Goal: Information Seeking & Learning: Compare options

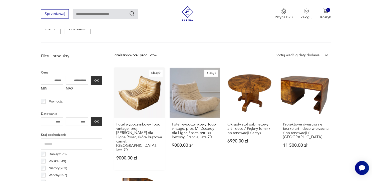
scroll to position [182, 0]
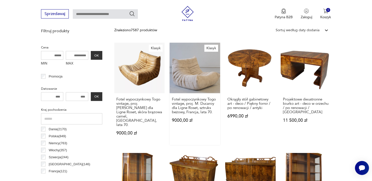
click at [181, 79] on link "Klasyk Fotel wypoczynkowy [GEOGRAPHIC_DATA] vintage, proj. [PERSON_NAME] dla Li…" at bounding box center [195, 94] width 51 height 102
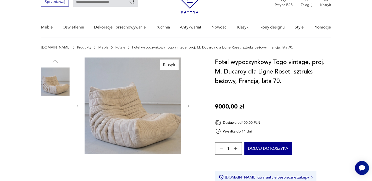
scroll to position [50, 0]
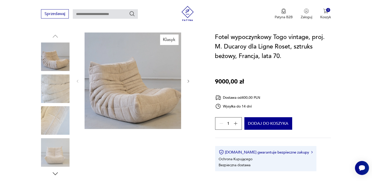
click at [63, 80] on img at bounding box center [55, 89] width 29 height 29
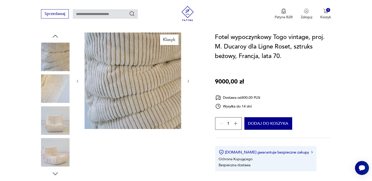
click at [55, 111] on img at bounding box center [55, 120] width 29 height 29
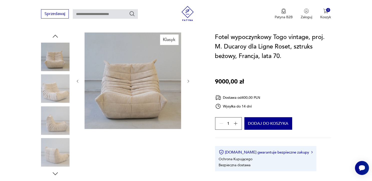
scroll to position [75, 0]
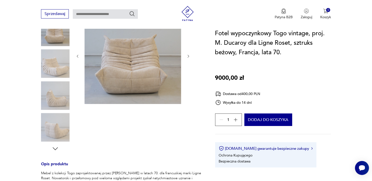
click at [57, 130] on img at bounding box center [55, 127] width 29 height 29
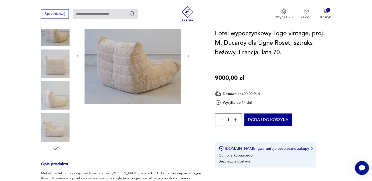
click at [57, 148] on icon "button" at bounding box center [55, 148] width 5 height 3
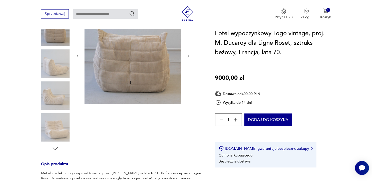
click at [57, 147] on icon "button" at bounding box center [56, 149] width 8 height 8
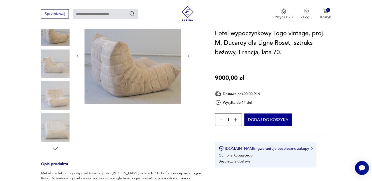
click at [57, 146] on icon "button" at bounding box center [56, 149] width 8 height 8
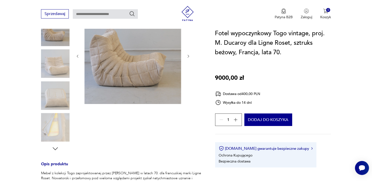
click at [57, 146] on icon "button" at bounding box center [56, 149] width 8 height 8
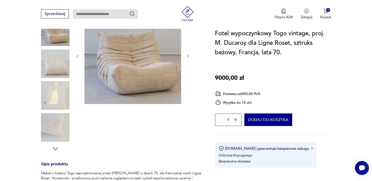
click at [57, 146] on icon "button" at bounding box center [56, 149] width 8 height 8
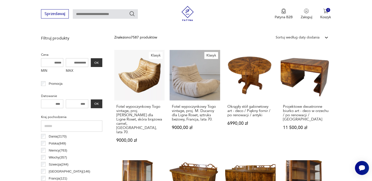
scroll to position [125, 0]
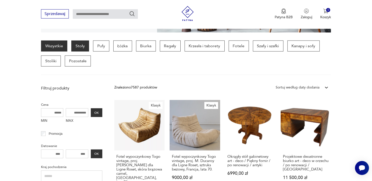
click at [83, 49] on p "Stoły" at bounding box center [80, 46] width 18 height 11
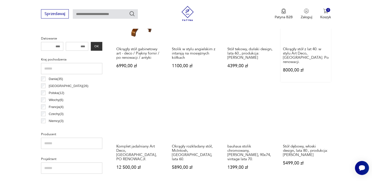
scroll to position [258, 0]
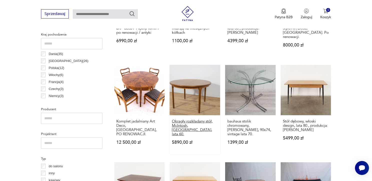
click at [196, 122] on h3 "Okrągły rozkładany stół, McIntosh, [GEOGRAPHIC_DATA], lata 60." at bounding box center [195, 127] width 46 height 17
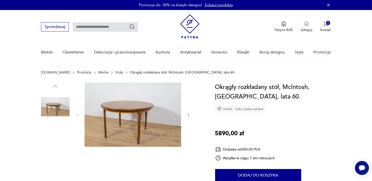
scroll to position [25, 0]
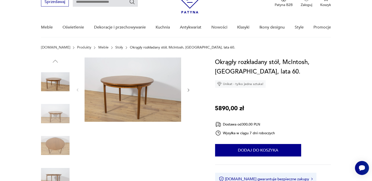
click at [56, 111] on img at bounding box center [55, 114] width 29 height 29
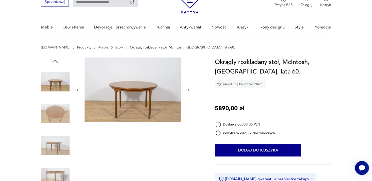
click at [56, 138] on img at bounding box center [55, 145] width 29 height 29
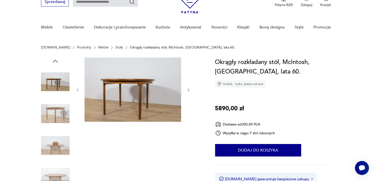
click at [55, 159] on img at bounding box center [55, 145] width 29 height 29
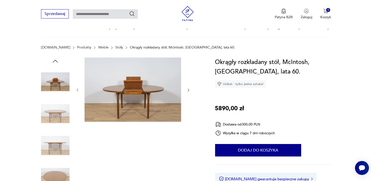
scroll to position [50, 0]
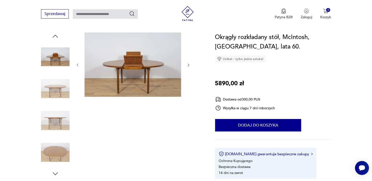
click at [55, 153] on img at bounding box center [55, 152] width 29 height 29
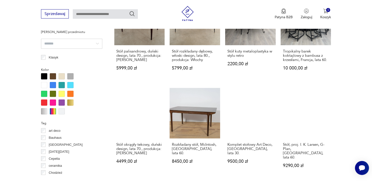
scroll to position [450, 0]
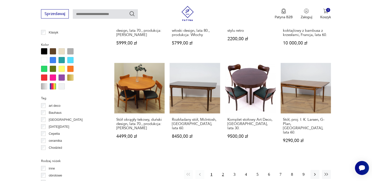
click at [225, 170] on button "2" at bounding box center [222, 174] width 9 height 9
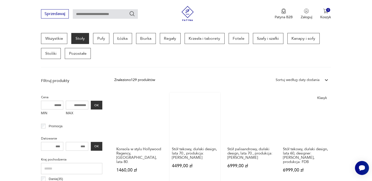
scroll to position [158, 0]
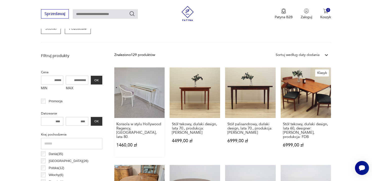
click at [138, 101] on link "Konsola w stylu Hollywood Regency, [GEOGRAPHIC_DATA], lata 80. 1460,00 zł" at bounding box center [139, 113] width 51 height 90
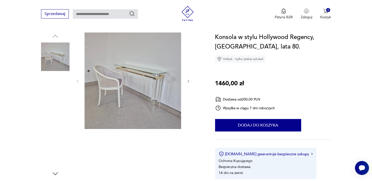
scroll to position [75, 0]
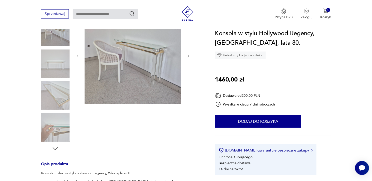
click at [56, 92] on img at bounding box center [55, 95] width 29 height 29
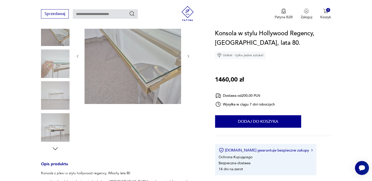
scroll to position [50, 0]
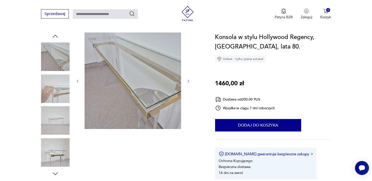
click at [58, 82] on img at bounding box center [55, 89] width 29 height 29
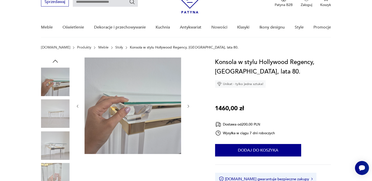
scroll to position [0, 0]
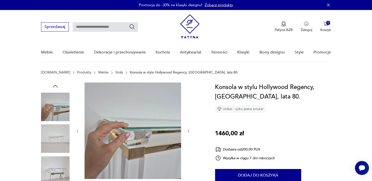
click at [60, 107] on img at bounding box center [55, 107] width 29 height 29
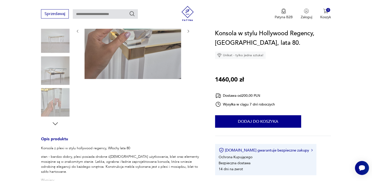
scroll to position [125, 0]
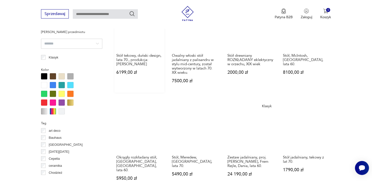
scroll to position [450, 0]
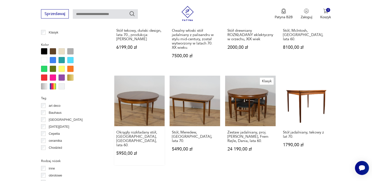
click at [146, 81] on link "Okrągły rozkładany stół, G-Plan, [GEOGRAPHIC_DATA], lata 60. 5950,00 zł" at bounding box center [139, 121] width 51 height 90
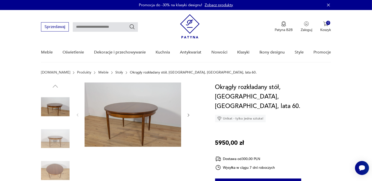
scroll to position [25, 0]
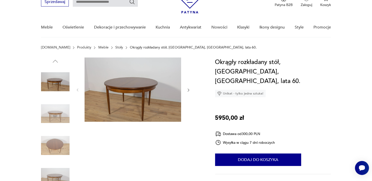
click at [57, 114] on img at bounding box center [55, 114] width 29 height 29
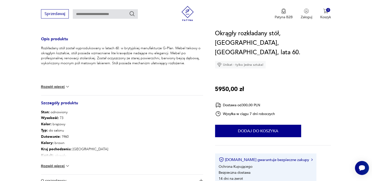
scroll to position [75, 0]
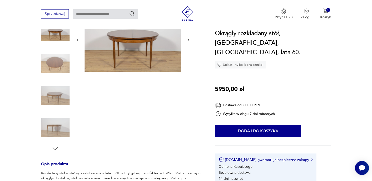
click at [54, 134] on img at bounding box center [55, 127] width 29 height 29
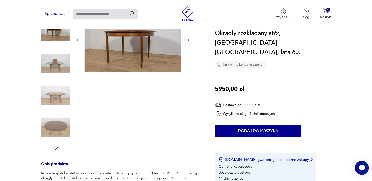
click at [56, 148] on icon "button" at bounding box center [56, 149] width 8 height 8
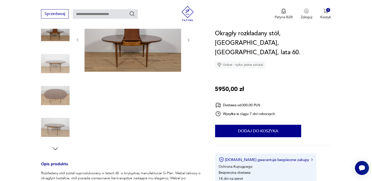
click at [59, 92] on img at bounding box center [55, 95] width 29 height 29
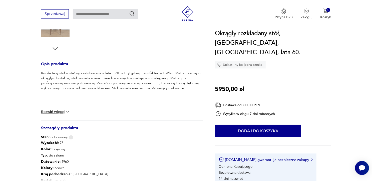
scroll to position [250, 0]
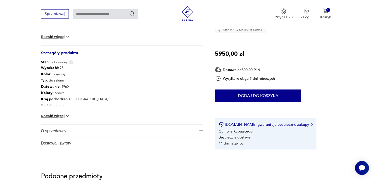
click at [53, 116] on button "Rozwiń więcej" at bounding box center [55, 116] width 29 height 5
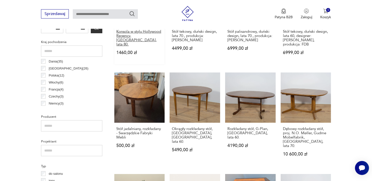
scroll to position [300, 0]
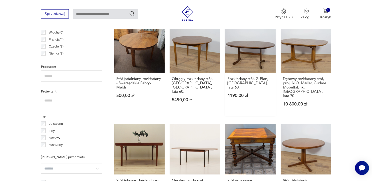
click at [251, 46] on link "Rozkładany stół, G-Plan, [GEOGRAPHIC_DATA], lata 60. 4190,00 zł" at bounding box center [250, 70] width 51 height 94
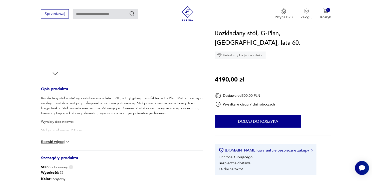
scroll to position [75, 0]
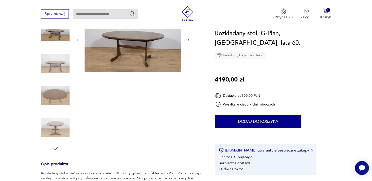
click at [66, 57] on img at bounding box center [55, 64] width 29 height 29
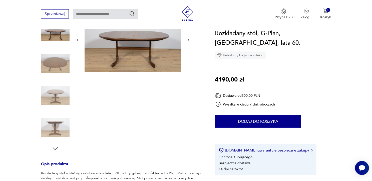
click at [49, 78] on img at bounding box center [55, 64] width 29 height 29
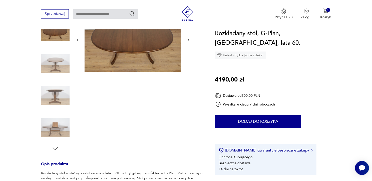
click at [43, 127] on img at bounding box center [55, 127] width 29 height 29
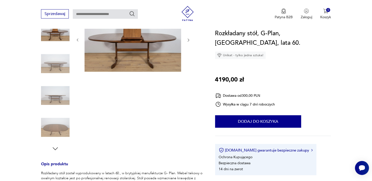
click at [57, 150] on icon "button" at bounding box center [56, 149] width 8 height 8
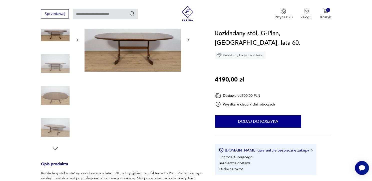
click at [56, 124] on img at bounding box center [55, 127] width 29 height 29
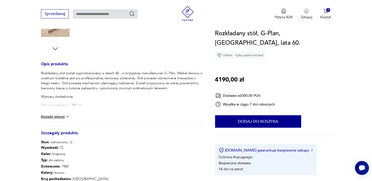
scroll to position [225, 0]
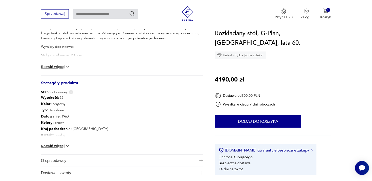
click at [59, 147] on button "Rozwiń więcej" at bounding box center [55, 146] width 29 height 5
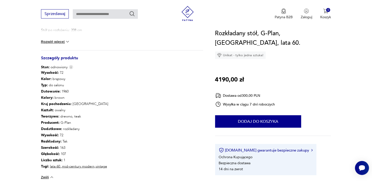
scroll to position [275, 0]
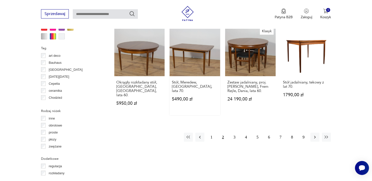
scroll to position [525, 0]
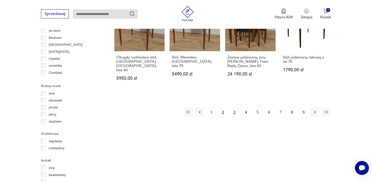
click at [233, 108] on button "3" at bounding box center [234, 112] width 9 height 9
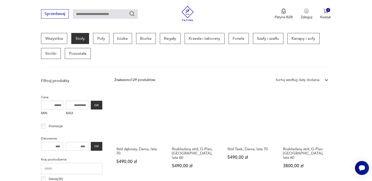
scroll to position [158, 0]
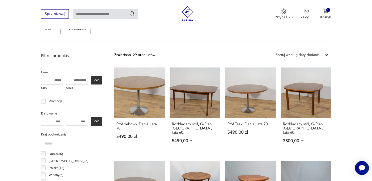
click at [142, 88] on link "Stół dębowy, Dania, lata 70. 5490,00 zł" at bounding box center [139, 110] width 51 height 85
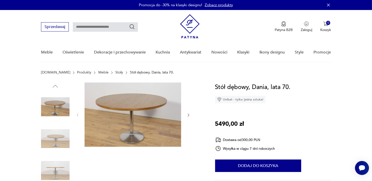
click at [54, 137] on img at bounding box center [55, 139] width 29 height 29
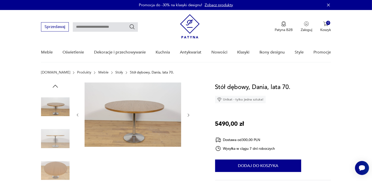
scroll to position [25, 0]
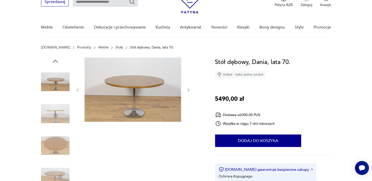
click at [53, 135] on img at bounding box center [55, 145] width 29 height 29
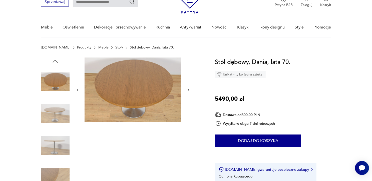
scroll to position [50, 0]
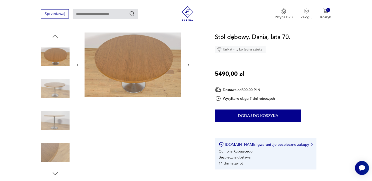
click at [53, 150] on img at bounding box center [55, 152] width 29 height 29
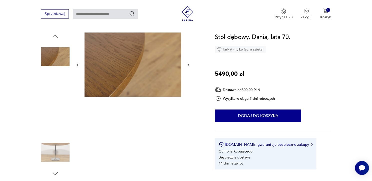
scroll to position [75, 0]
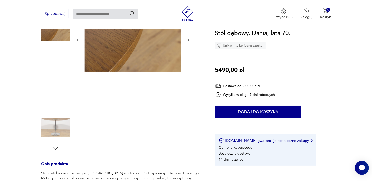
click at [56, 150] on icon "button" at bounding box center [56, 149] width 8 height 8
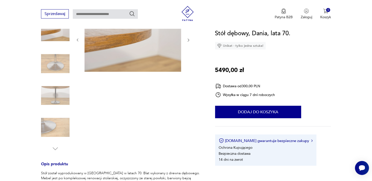
scroll to position [0, 0]
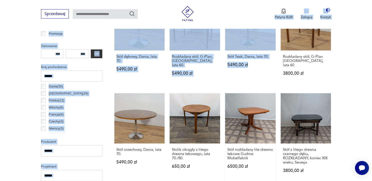
scroll to position [275, 0]
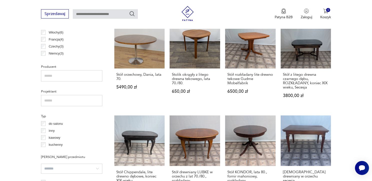
scroll to position [350, 0]
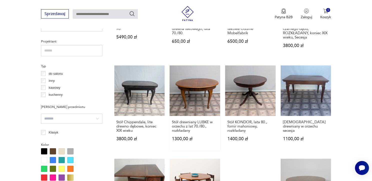
click at [180, 101] on link "Stół drewniany LUBKE w orzechu z lat 70./80., rozkładany 1300,00 zł" at bounding box center [195, 108] width 51 height 85
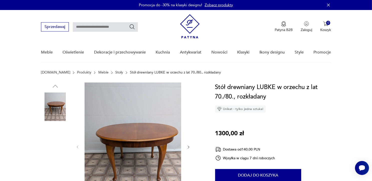
scroll to position [25, 0]
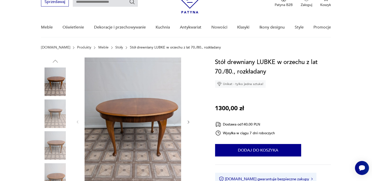
click at [186, 123] on icon "button" at bounding box center [188, 122] width 4 height 4
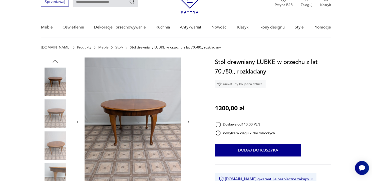
click at [186, 123] on icon "button" at bounding box center [188, 122] width 4 height 4
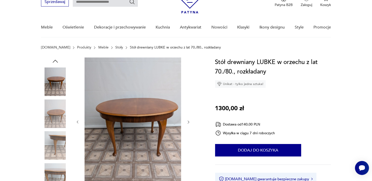
click at [186, 123] on icon "button" at bounding box center [188, 122] width 4 height 4
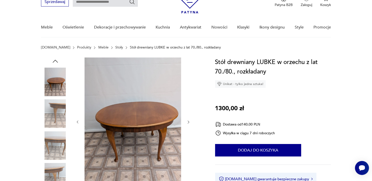
click at [186, 123] on icon "button" at bounding box center [188, 122] width 4 height 4
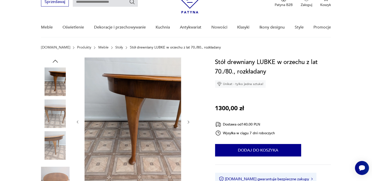
click at [186, 123] on icon "button" at bounding box center [188, 122] width 4 height 4
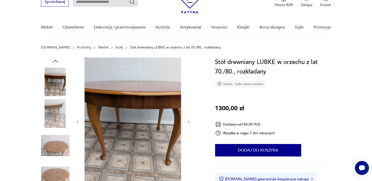
click at [186, 123] on icon "button" at bounding box center [188, 122] width 4 height 4
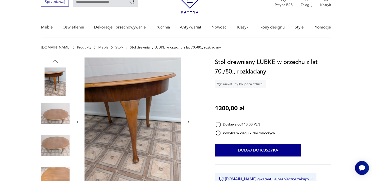
click at [186, 123] on icon "button" at bounding box center [188, 122] width 4 height 4
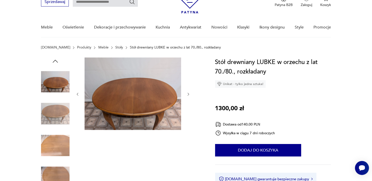
click at [186, 123] on div at bounding box center [133, 95] width 115 height 74
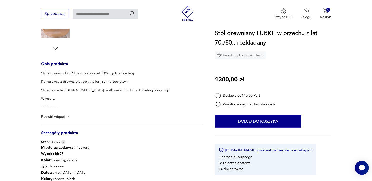
scroll to position [200, 0]
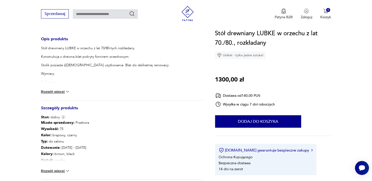
click at [67, 171] on img at bounding box center [67, 171] width 5 height 5
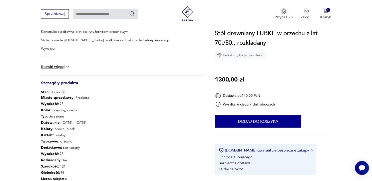
scroll to position [250, 0]
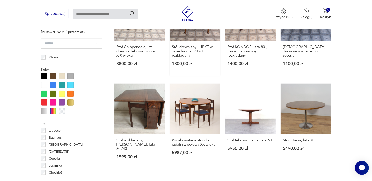
scroll to position [500, 0]
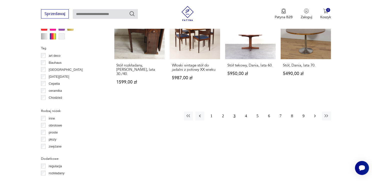
click at [316, 114] on icon "button" at bounding box center [314, 116] width 5 height 5
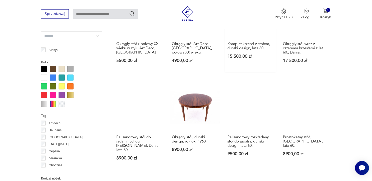
scroll to position [483, 0]
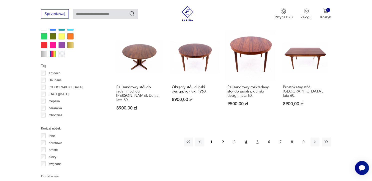
click at [259, 138] on button "5" at bounding box center [257, 142] width 9 height 9
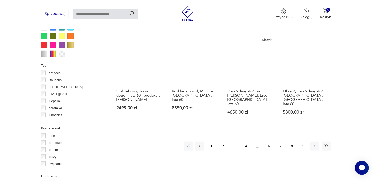
scroll to position [508, 0]
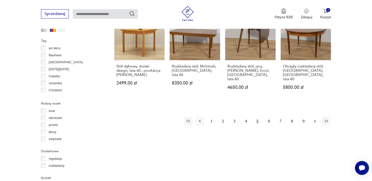
click at [314, 119] on icon "button" at bounding box center [314, 121] width 5 height 5
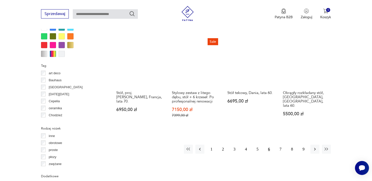
scroll to position [533, 0]
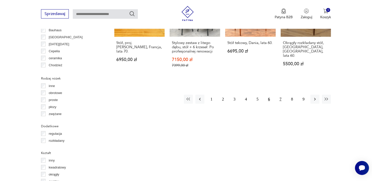
click at [280, 95] on button "7" at bounding box center [280, 99] width 9 height 9
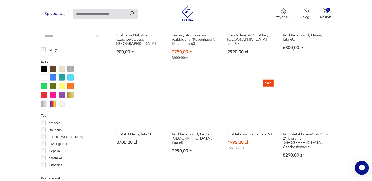
scroll to position [458, 0]
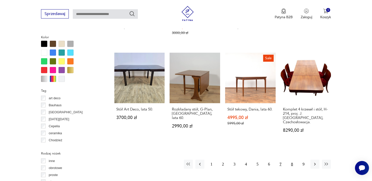
click at [290, 160] on button "8" at bounding box center [291, 164] width 9 height 9
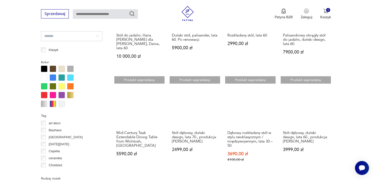
scroll to position [458, 0]
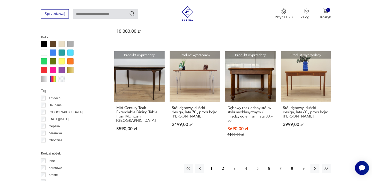
click at [304, 164] on button "9" at bounding box center [303, 168] width 9 height 9
